Goal: Information Seeking & Learning: Learn about a topic

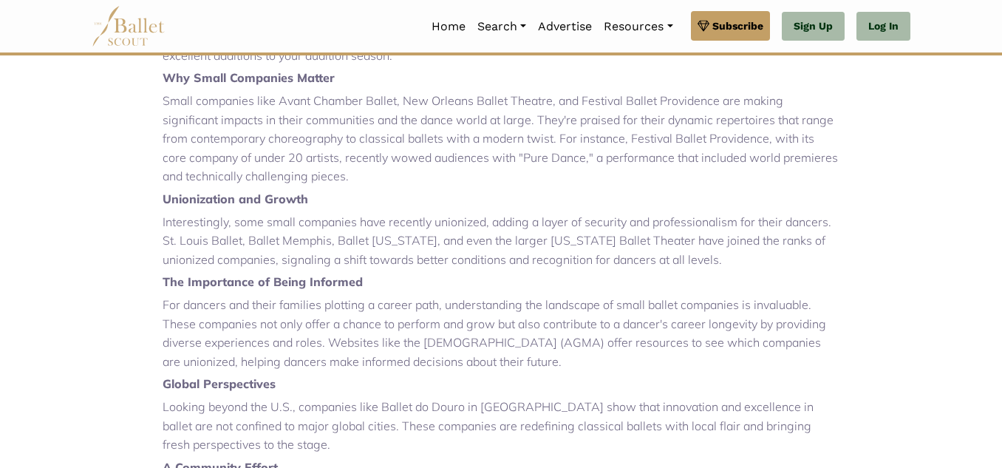
scroll to position [637, 0]
click at [717, 290] on div "In the vast landscape of the ballet industry, where the limelight often shines …" at bounding box center [501, 271] width 677 height 763
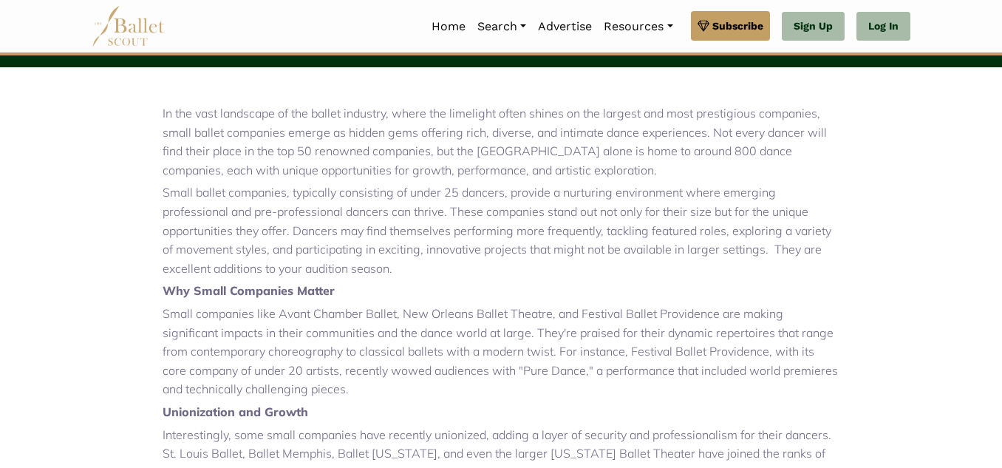
scroll to position [427, 0]
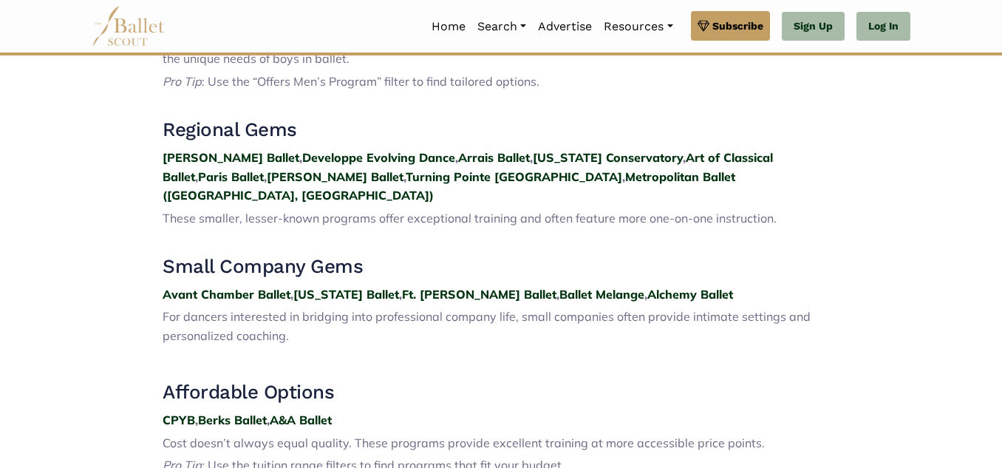
scroll to position [1554, 0]
click at [244, 286] on strong "Avant Chamber Ballet" at bounding box center [227, 293] width 128 height 15
click at [364, 286] on strong "[US_STATE] Ballet" at bounding box center [346, 293] width 106 height 15
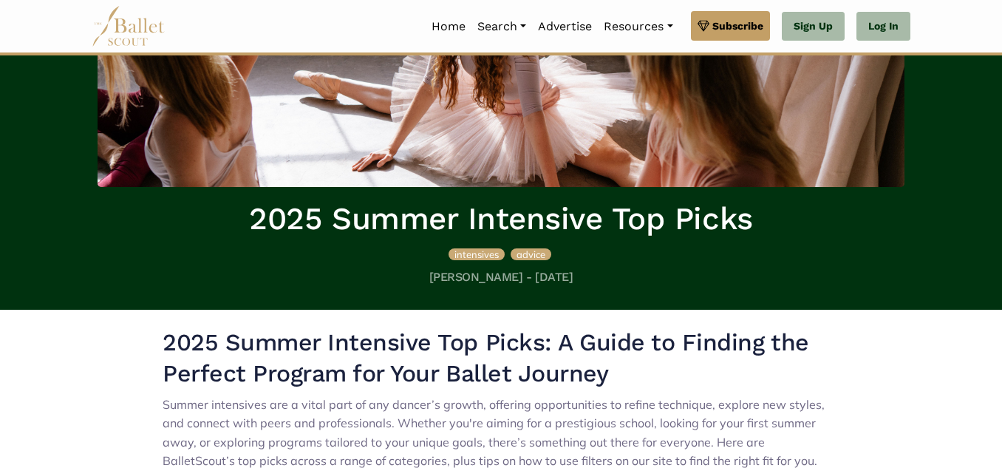
scroll to position [0, 0]
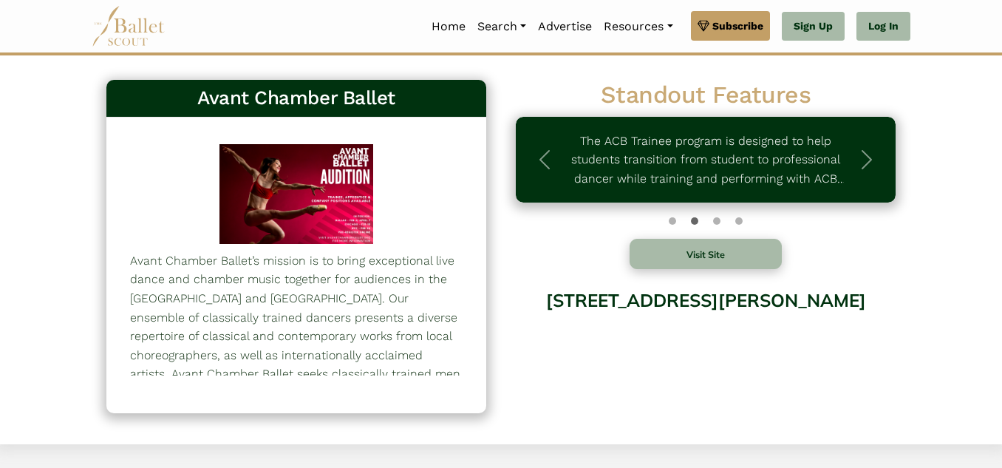
click at [86, 86] on div "Avant Chamber Ballet 265 Avant Chamber Ballet’s mission is to bring exceptional…" at bounding box center [501, 254] width 842 height 364
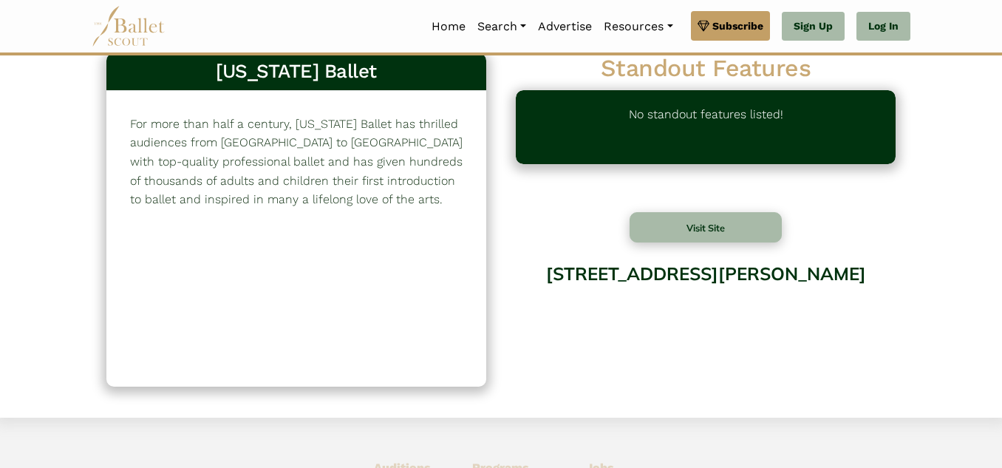
scroll to position [21, 0]
